Goal: Contribute content: Contribute content

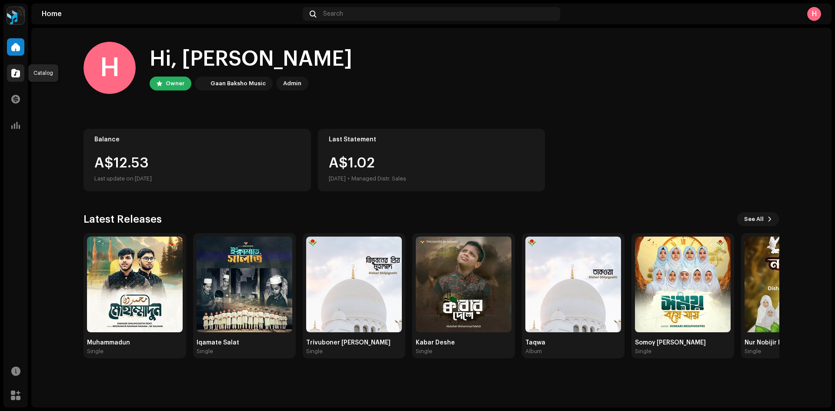
click at [17, 80] on div at bounding box center [15, 72] width 17 height 17
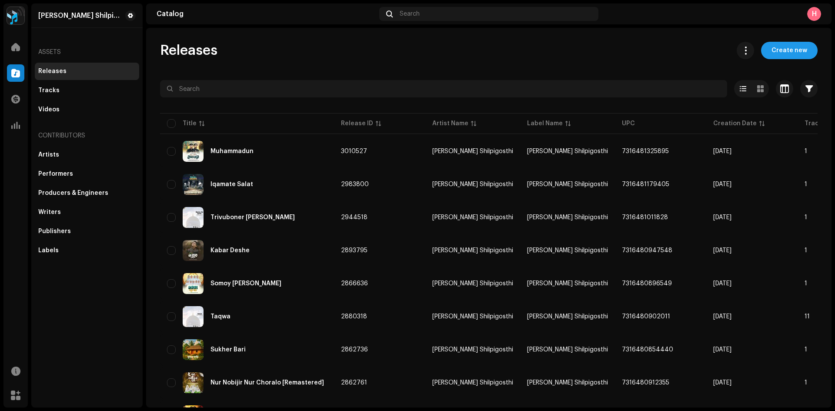
click at [789, 48] on span "Create new" at bounding box center [789, 50] width 36 height 17
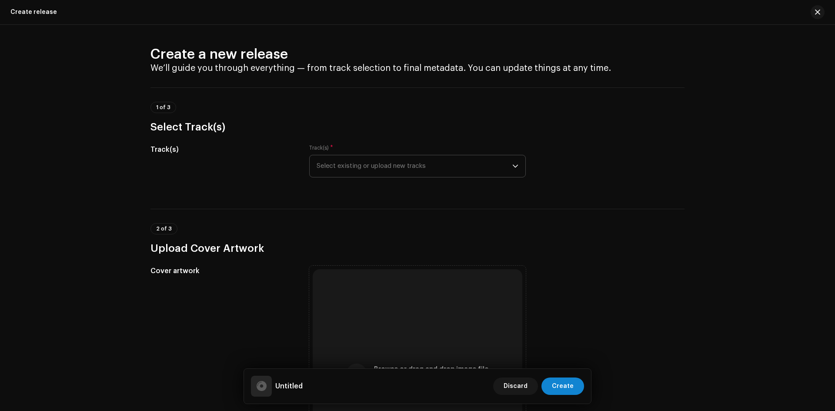
click at [357, 173] on span "Select existing or upload new tracks" at bounding box center [415, 166] width 196 height 22
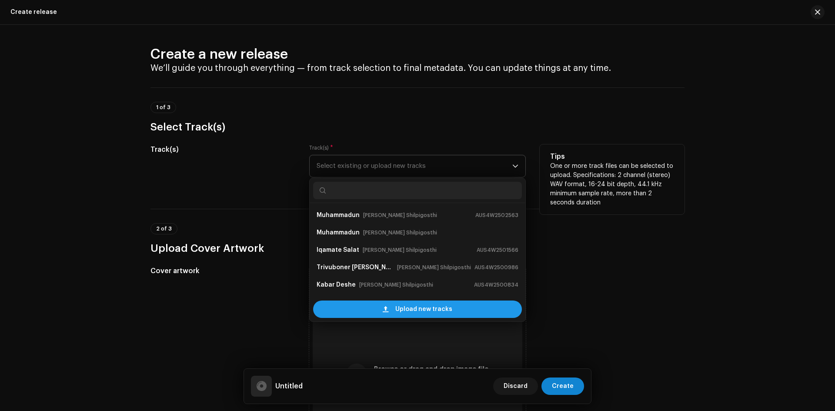
click at [363, 307] on div "Upload new tracks" at bounding box center [417, 308] width 209 height 17
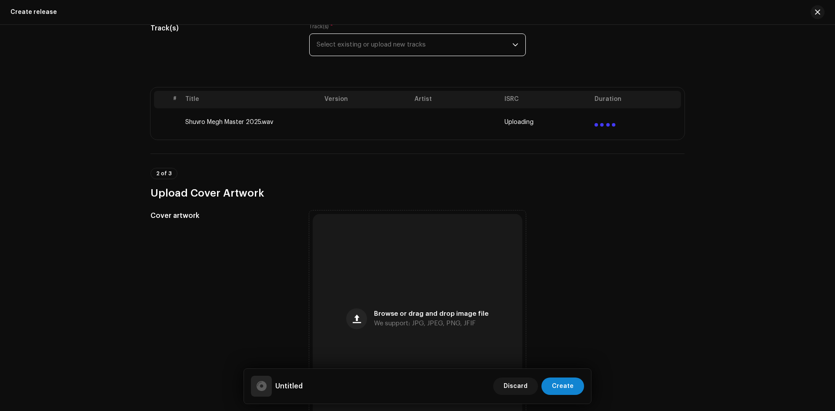
scroll to position [130, 0]
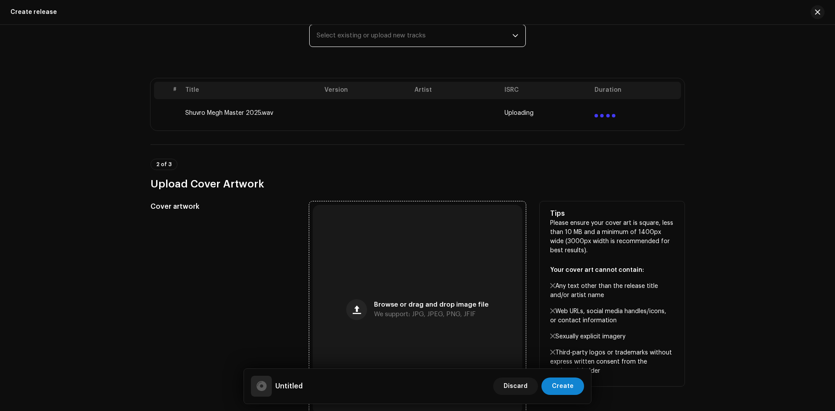
click at [353, 253] on div "Browse or drag and drop image file We support: JPG, JPEG, PNG, JFIF" at bounding box center [418, 310] width 210 height 210
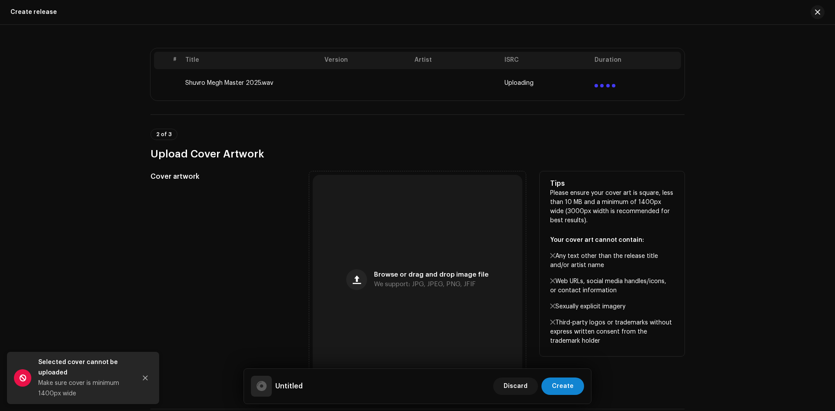
scroll to position [174, 0]
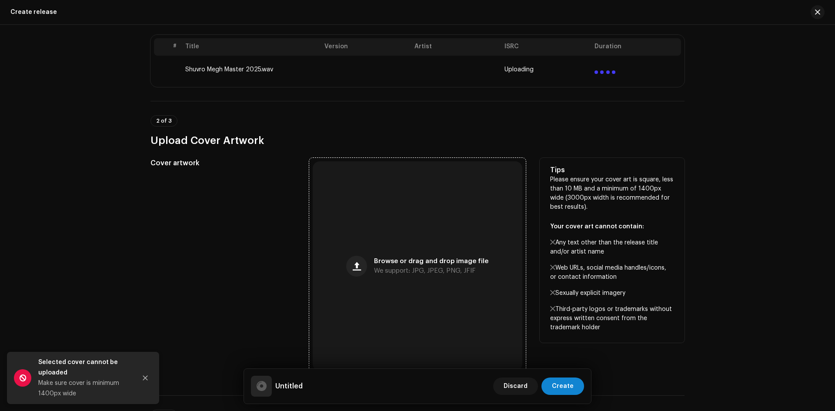
click at [461, 263] on span "Browse or drag and drop image file" at bounding box center [431, 261] width 114 height 6
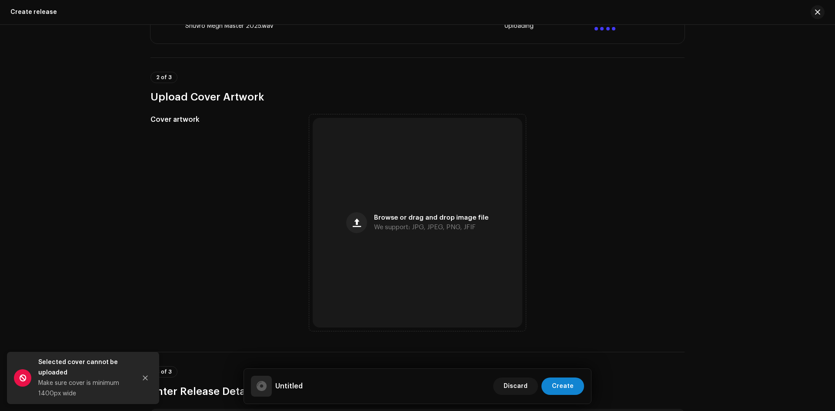
click at [55, 377] on div "Selected cover cannot be uploaded" at bounding box center [83, 367] width 91 height 21
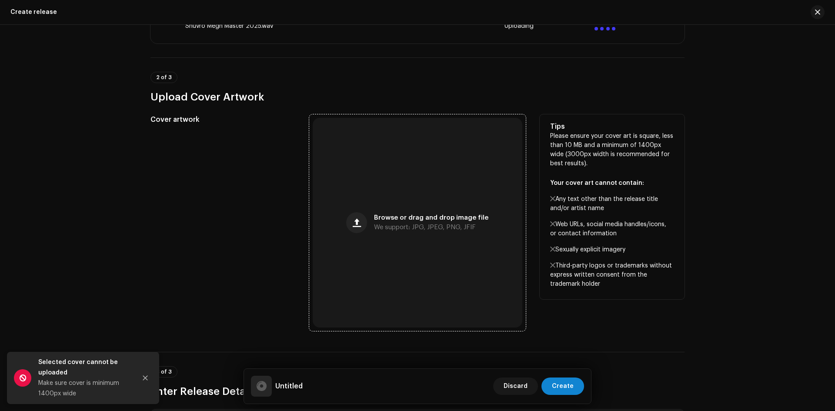
click at [453, 251] on div "Browse or drag and drop image file We support: JPG, JPEG, PNG, JFIF" at bounding box center [418, 223] width 210 height 210
click at [399, 192] on div "Browse or drag and drop image file We support: JPG, JPEG, PNG, JFIF" at bounding box center [418, 223] width 210 height 210
click at [414, 211] on div "Browse or drag and drop image file We support: JPG, JPEG, PNG, JFIF" at bounding box center [418, 223] width 210 height 210
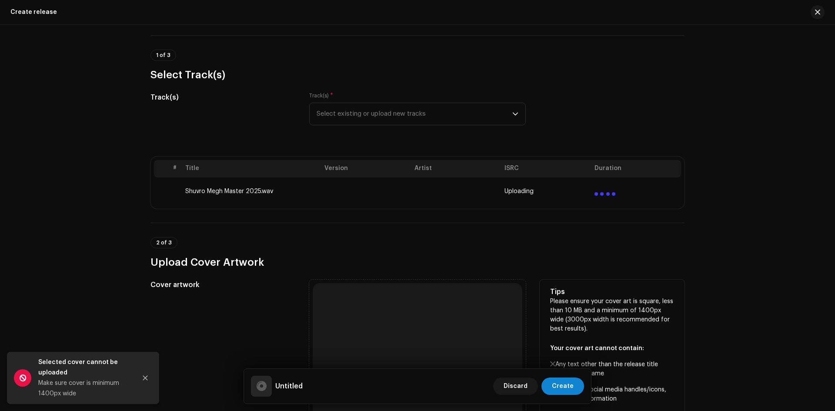
scroll to position [0, 0]
